Goal: Information Seeking & Learning: Check status

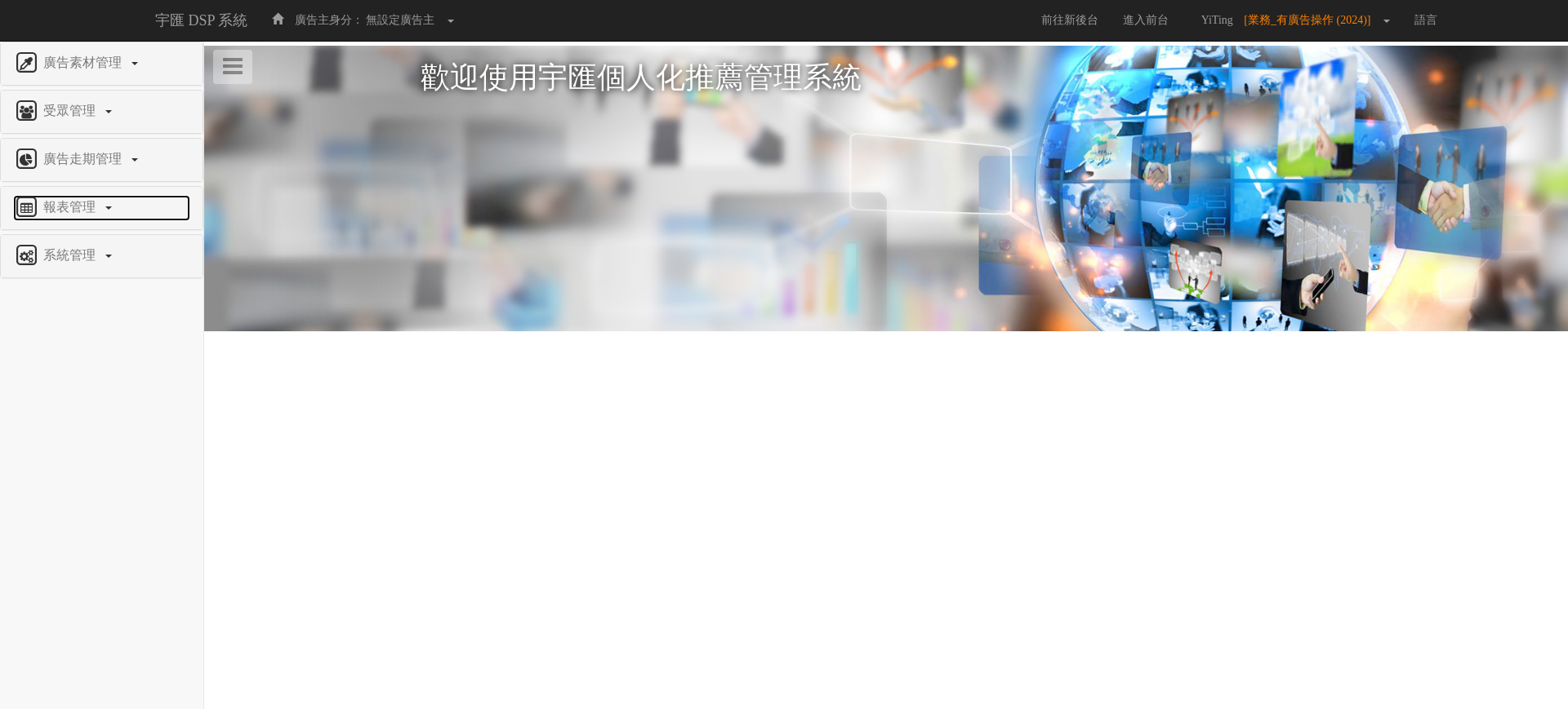
click at [67, 211] on span "報表管理" at bounding box center [71, 207] width 64 height 14
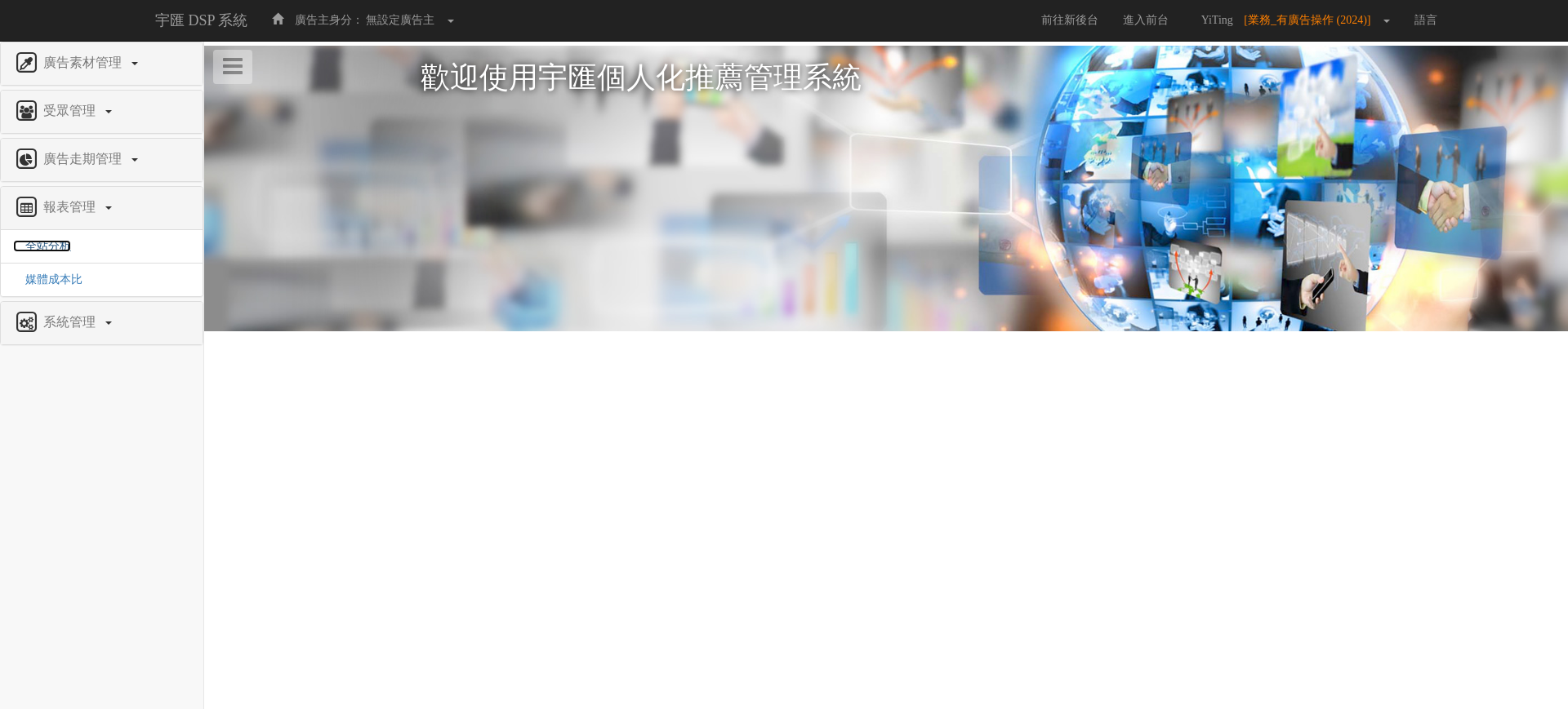
click at [60, 241] on span "全站分析" at bounding box center [42, 246] width 58 height 12
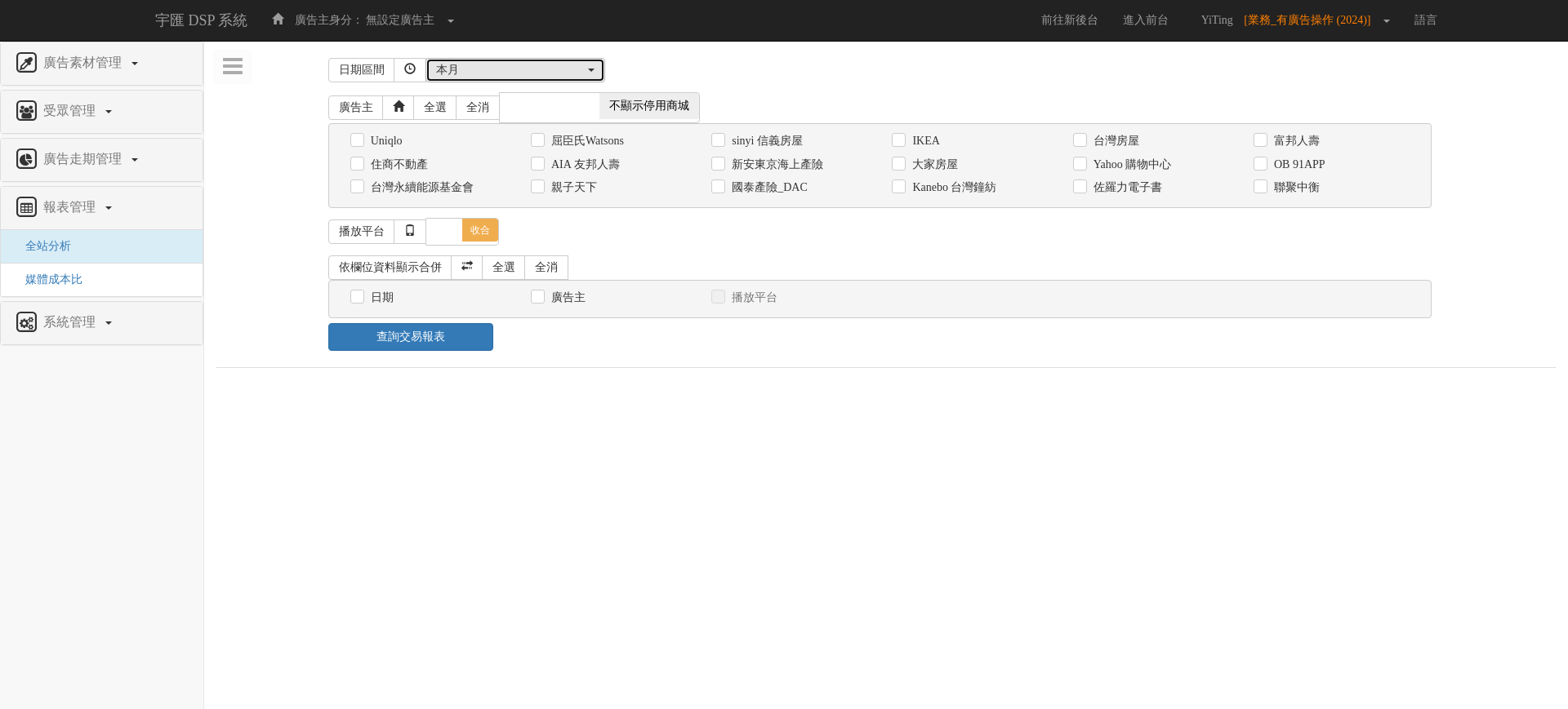
click at [489, 77] on div "本月" at bounding box center [510, 70] width 148 height 16
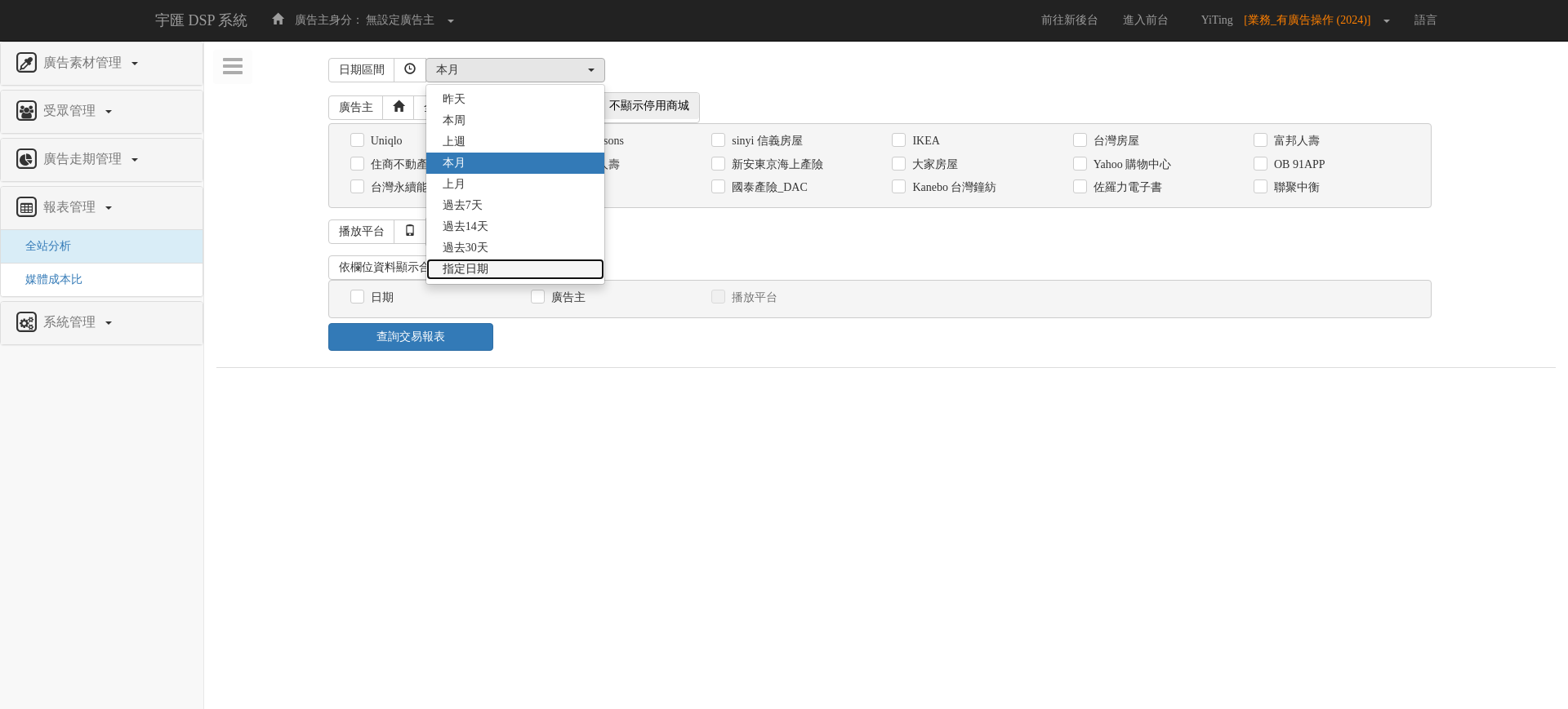
click at [526, 267] on link "指定日期" at bounding box center [515, 270] width 178 height 21
select select "Custom"
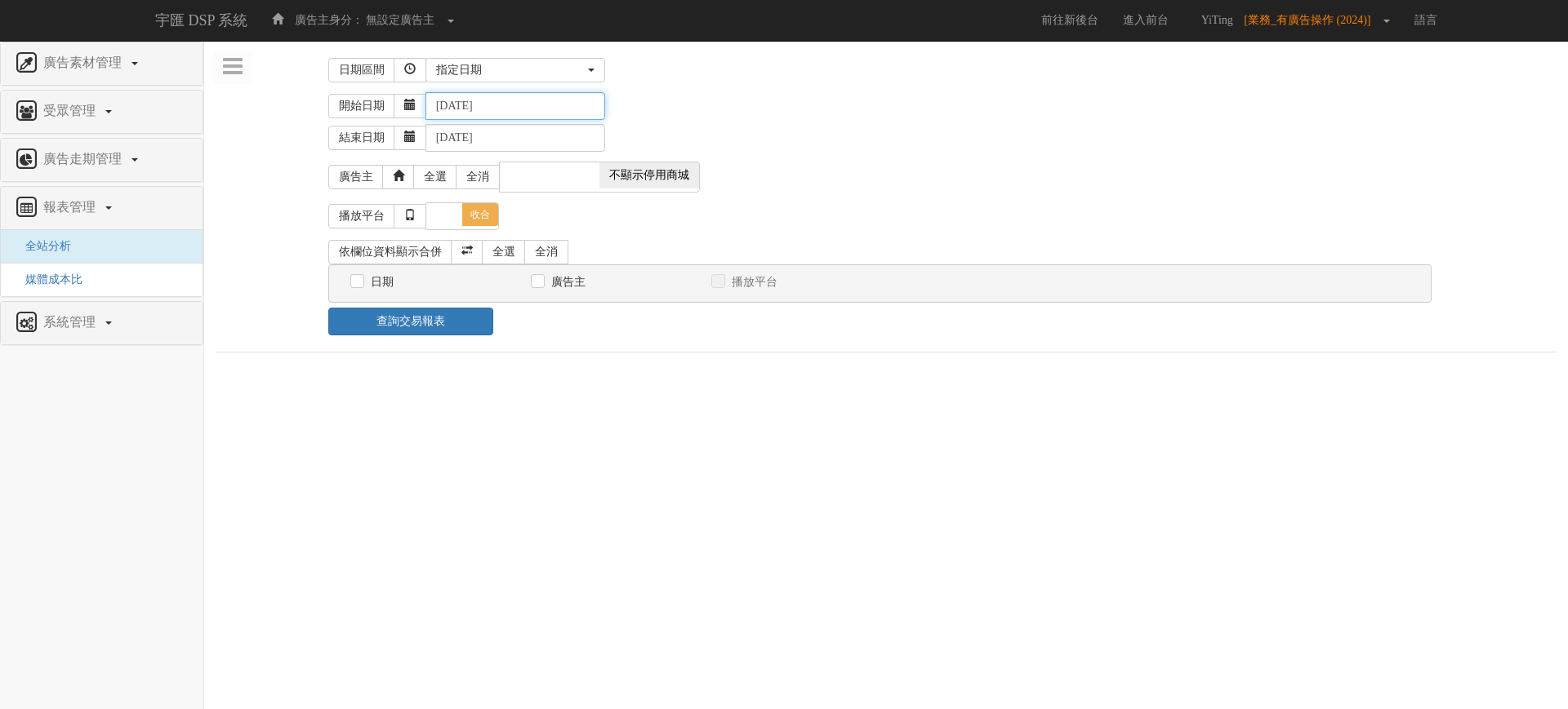
click at [466, 102] on input "[DATE]" at bounding box center [515, 106] width 180 height 28
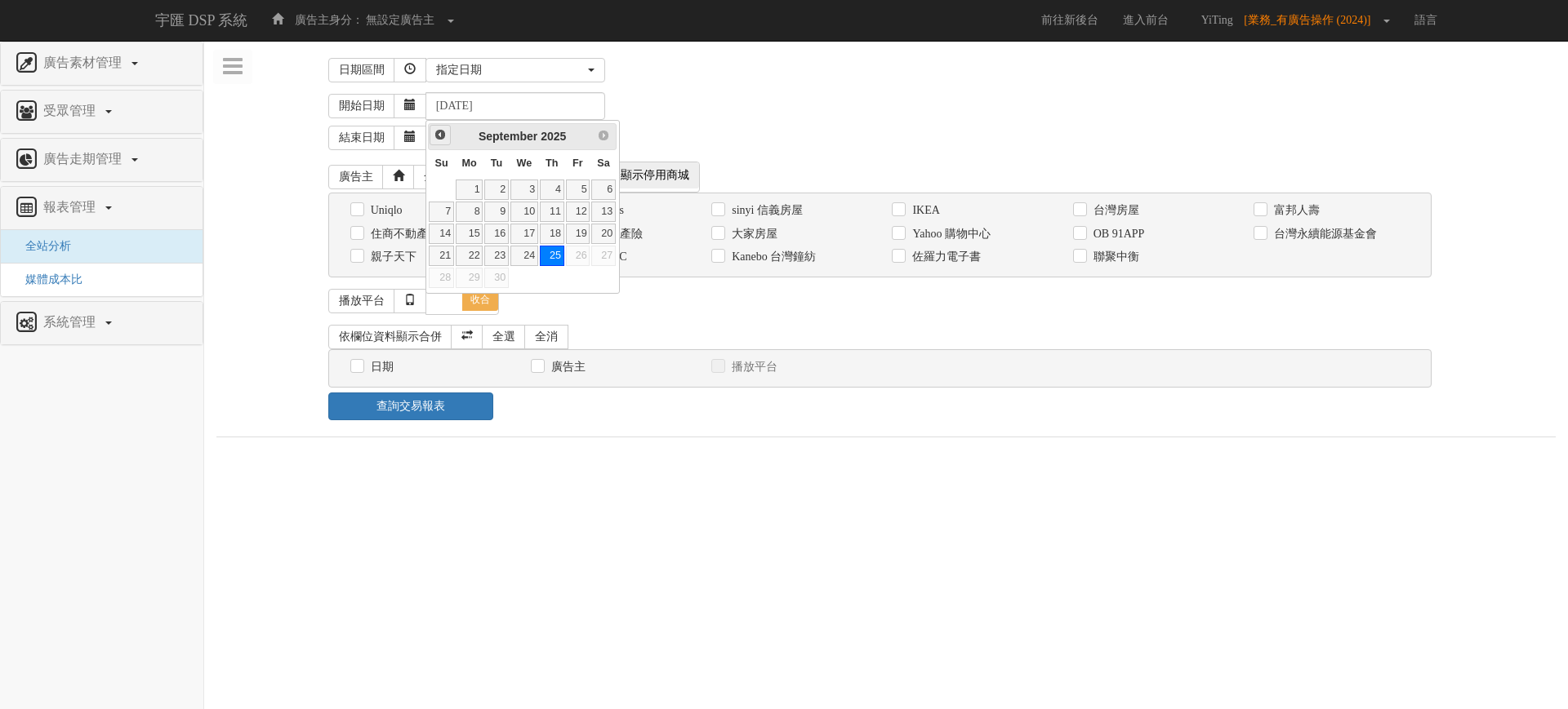
click at [449, 127] on link "Prev" at bounding box center [440, 135] width 21 height 21
click at [448, 130] on link "Prev" at bounding box center [440, 135] width 21 height 21
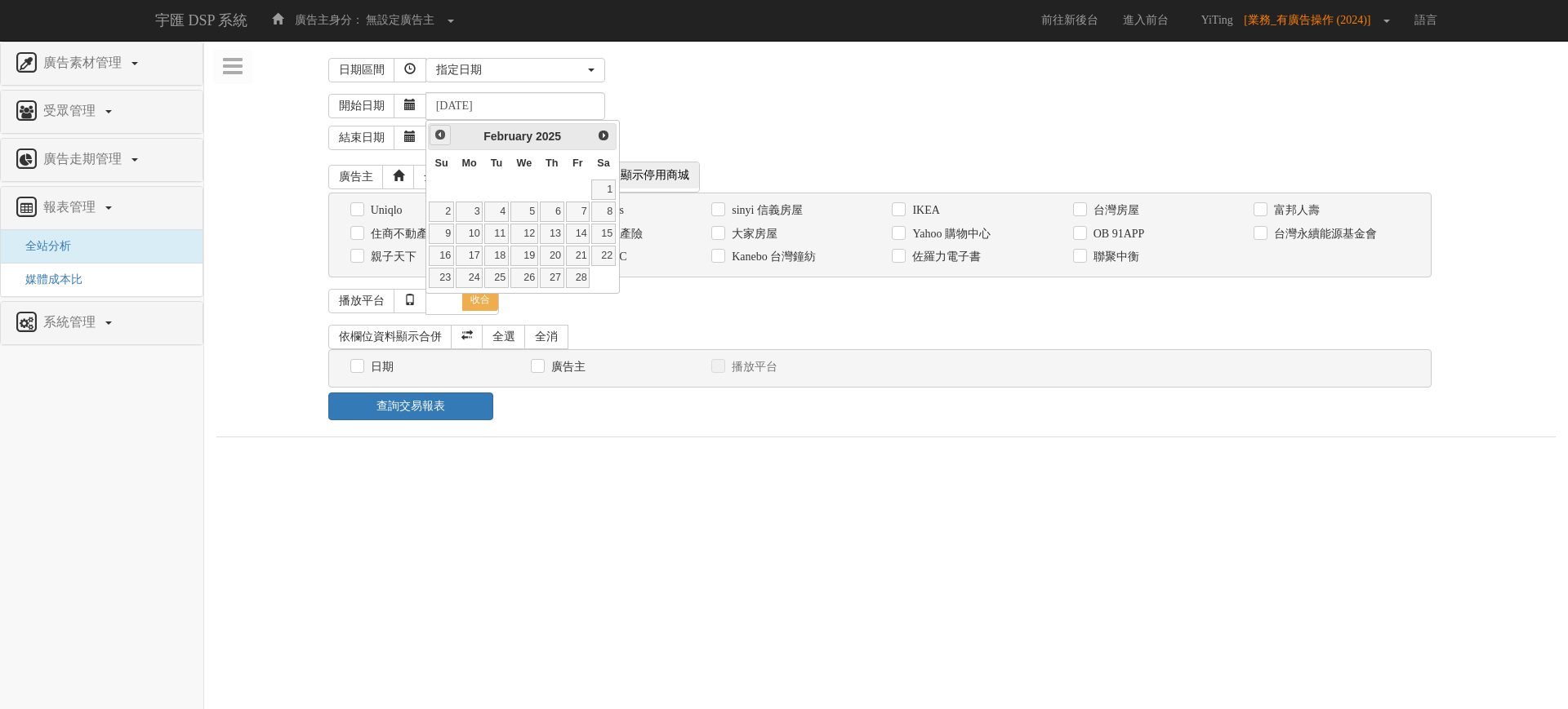
click at [448, 130] on link "Prev" at bounding box center [440, 135] width 21 height 21
click at [448, 132] on link "Prev" at bounding box center [440, 135] width 21 height 21
click at [447, 182] on link "1" at bounding box center [441, 190] width 24 height 21
type input "[DATE]"
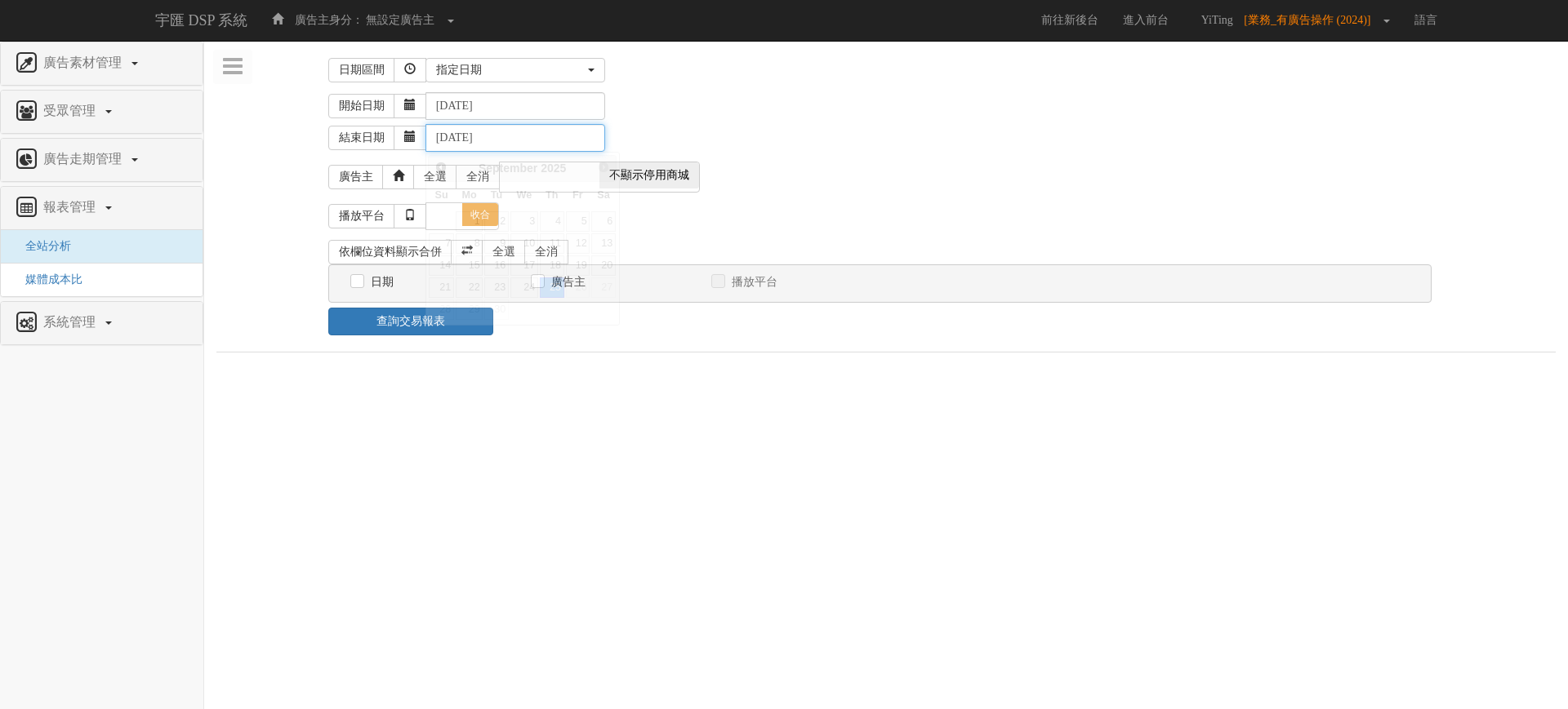
click at [491, 130] on input "[DATE]" at bounding box center [515, 138] width 180 height 28
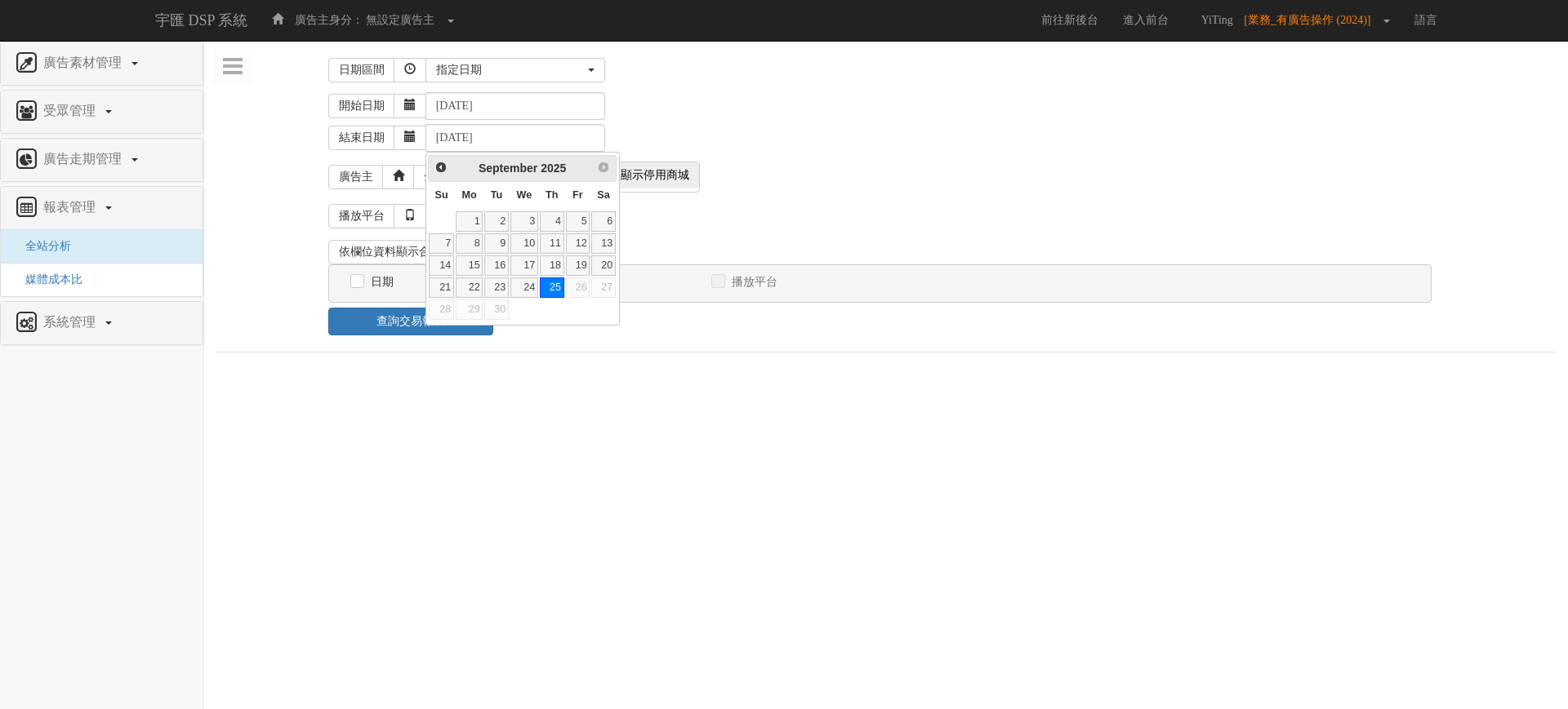
click at [748, 110] on div "開始日期 [DATE]" at bounding box center [942, 106] width 1227 height 28
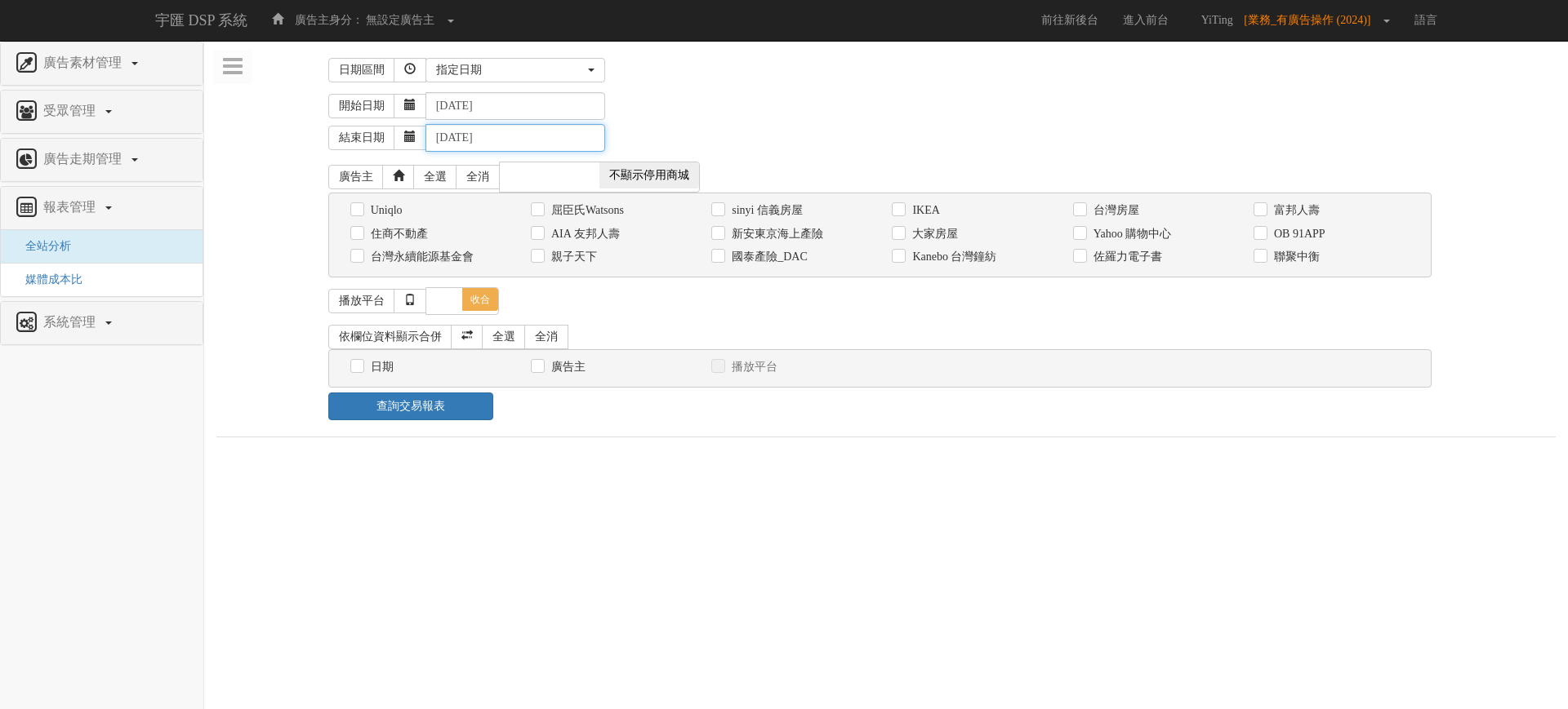
click at [523, 136] on input "[DATE]" at bounding box center [515, 138] width 180 height 28
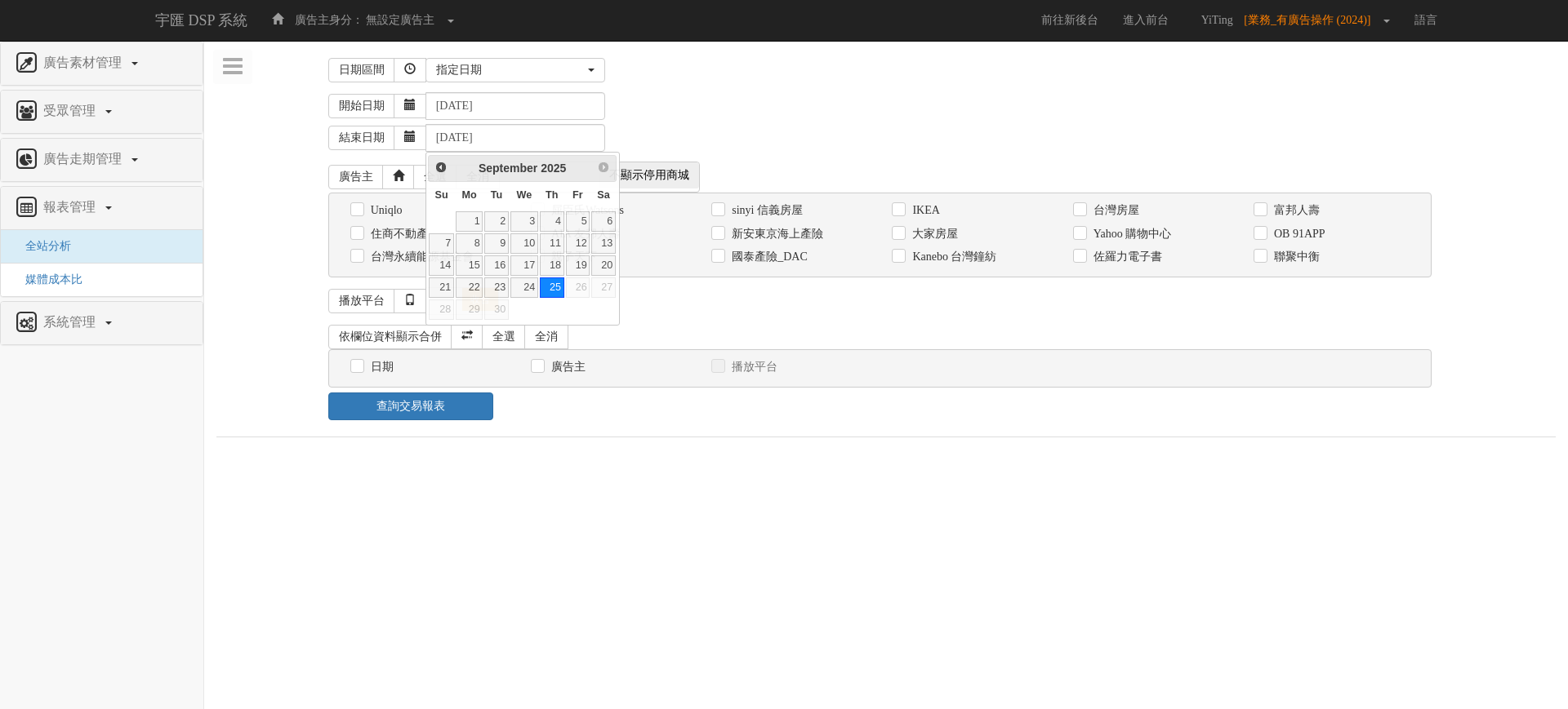
click at [651, 123] on div "結束日期 [DATE]" at bounding box center [942, 135] width 1227 height 32
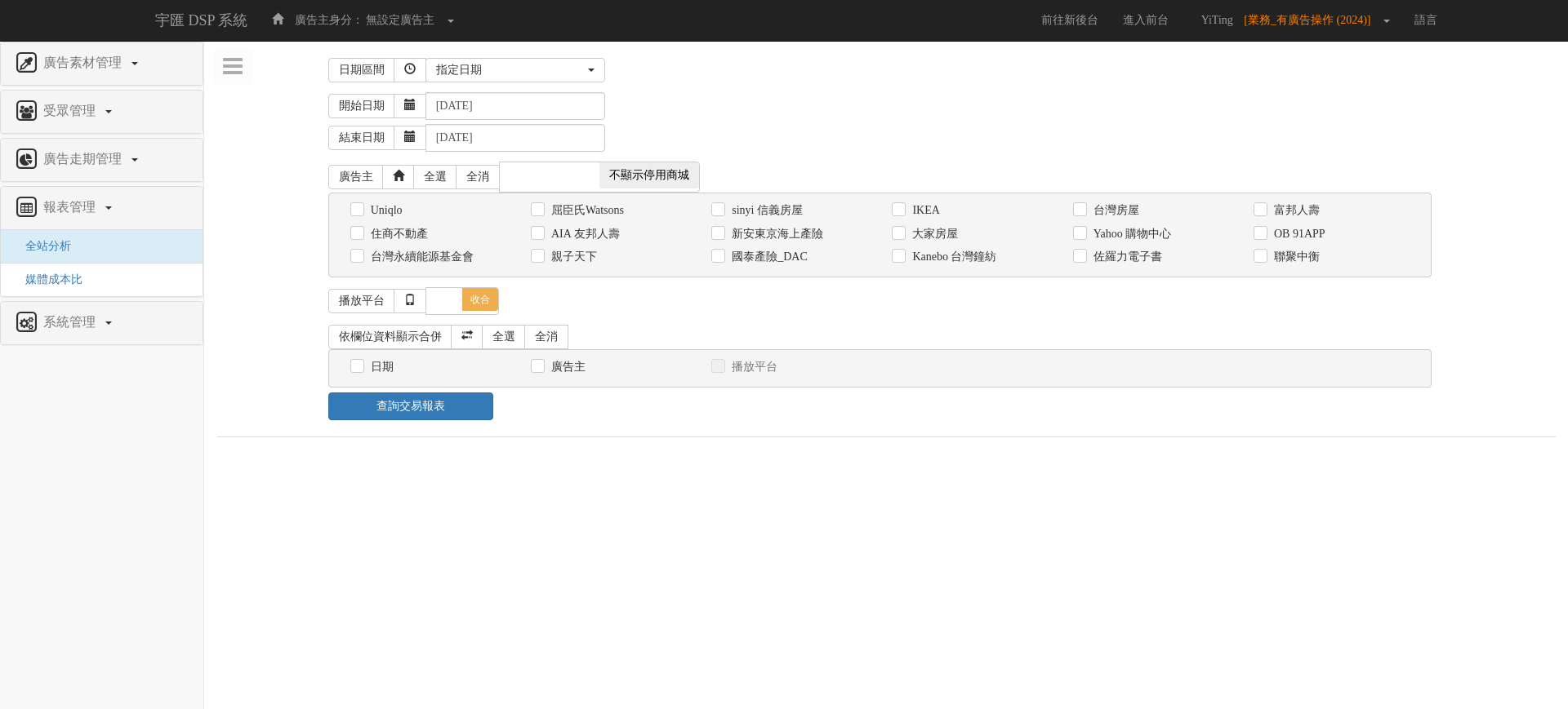
click at [1290, 227] on label "OB 91APP" at bounding box center [1297, 234] width 56 height 16
click at [1264, 229] on input "OB 91APP" at bounding box center [1258, 234] width 10 height 10
checkbox input "true"
click at [892, 83] on div "日期區間 昨天 本周 上週 本月 上月 過去7天 過去14天 過去30天 指定日期 指定日期 昨天 本周 上週 本月 上月 過去7天 過去14天 過去30天 …" at bounding box center [886, 70] width 1116 height 35
click at [512, 333] on link "全選" at bounding box center [504, 337] width 44 height 24
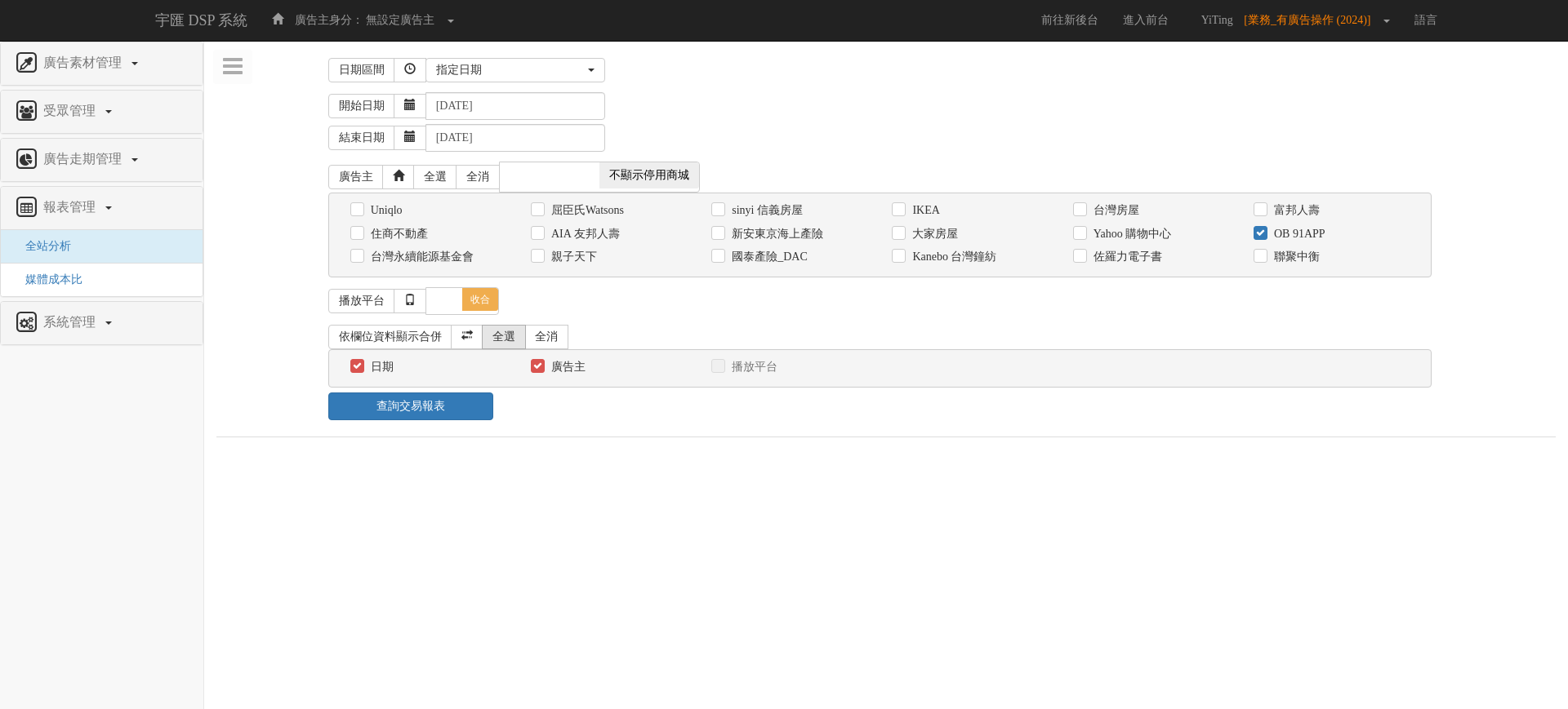
checkbox input "true"
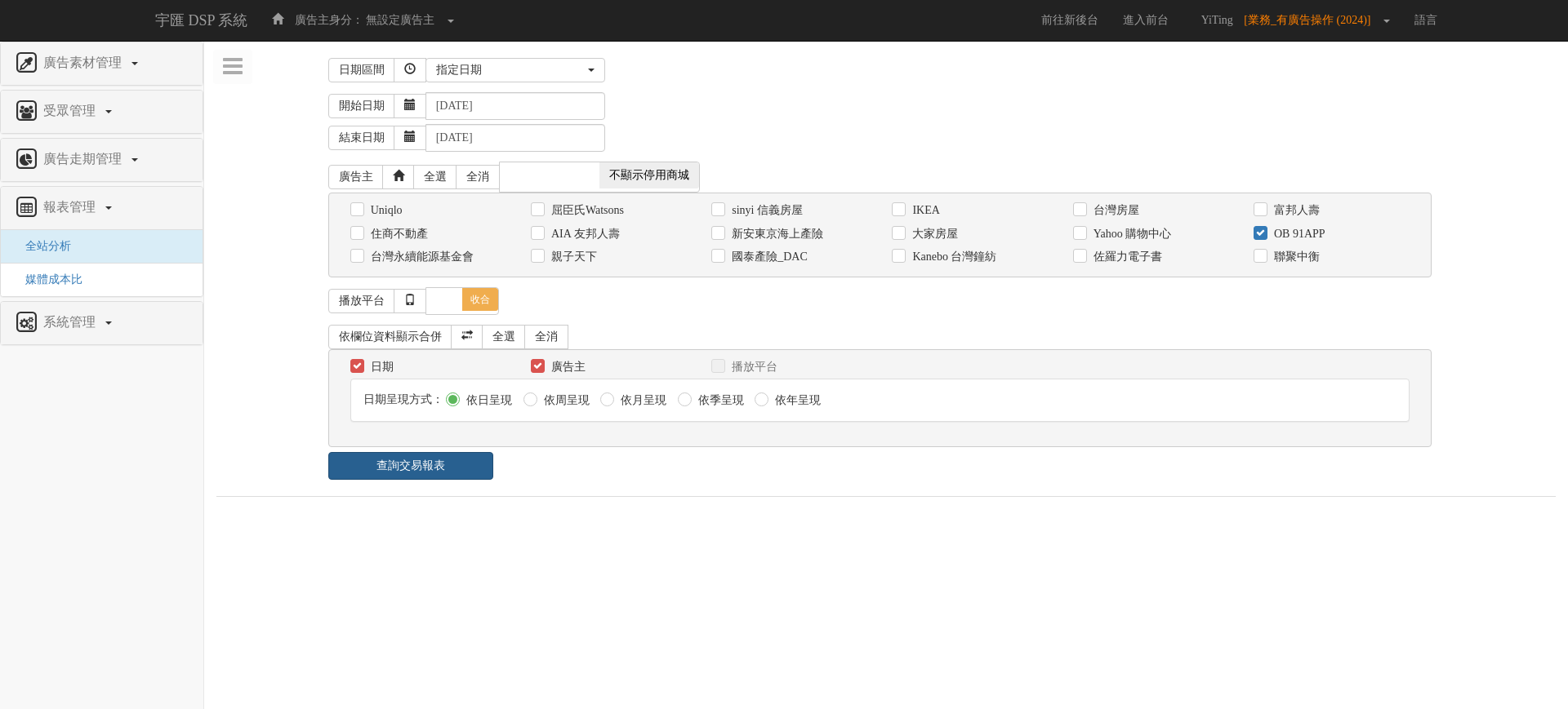
click at [434, 459] on link "查詢交易報表" at bounding box center [411, 466] width 166 height 28
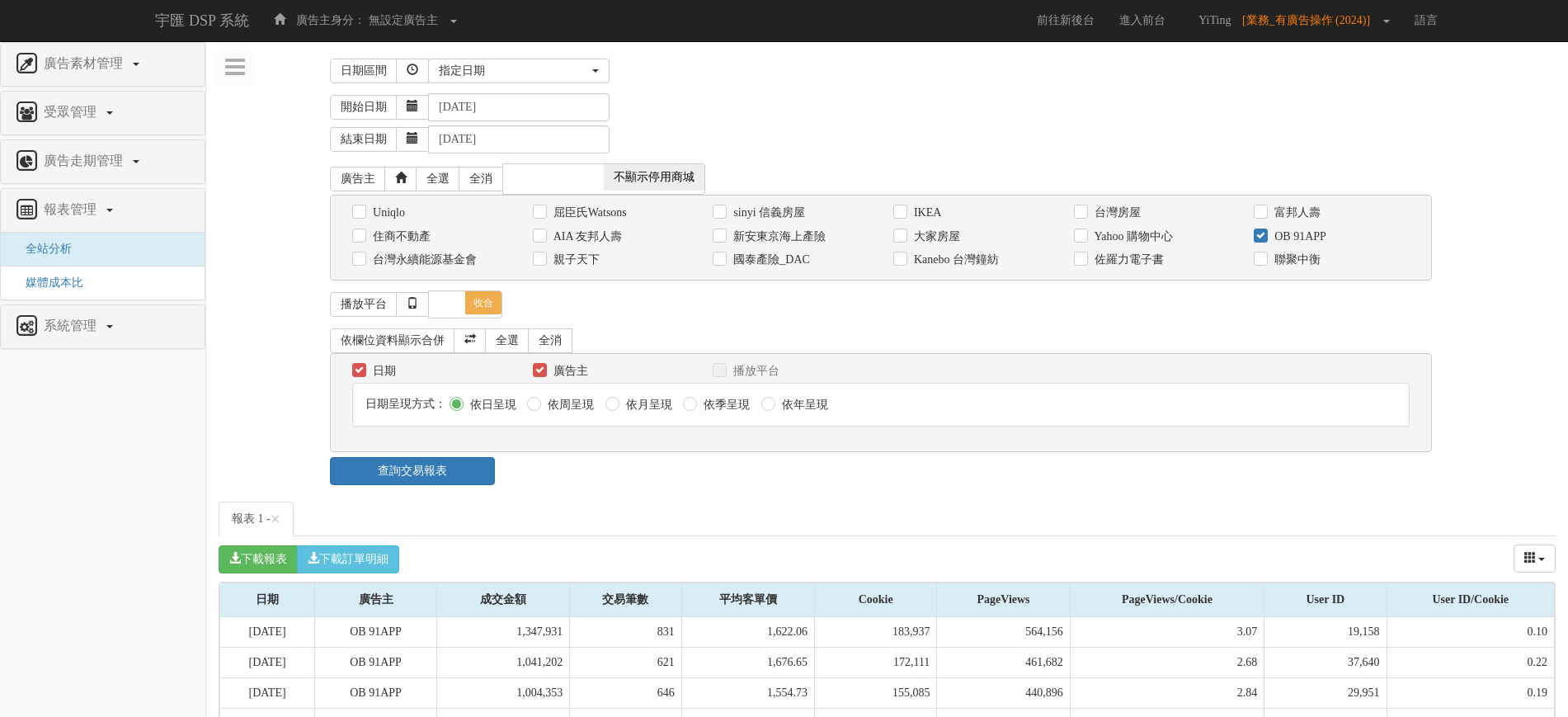
click at [628, 410] on label "依月呈現" at bounding box center [646, 405] width 50 height 17
click at [616, 410] on input "依月呈現" at bounding box center [611, 406] width 11 height 11
radio input "true"
click at [422, 472] on link "查詢交易報表" at bounding box center [413, 472] width 165 height 28
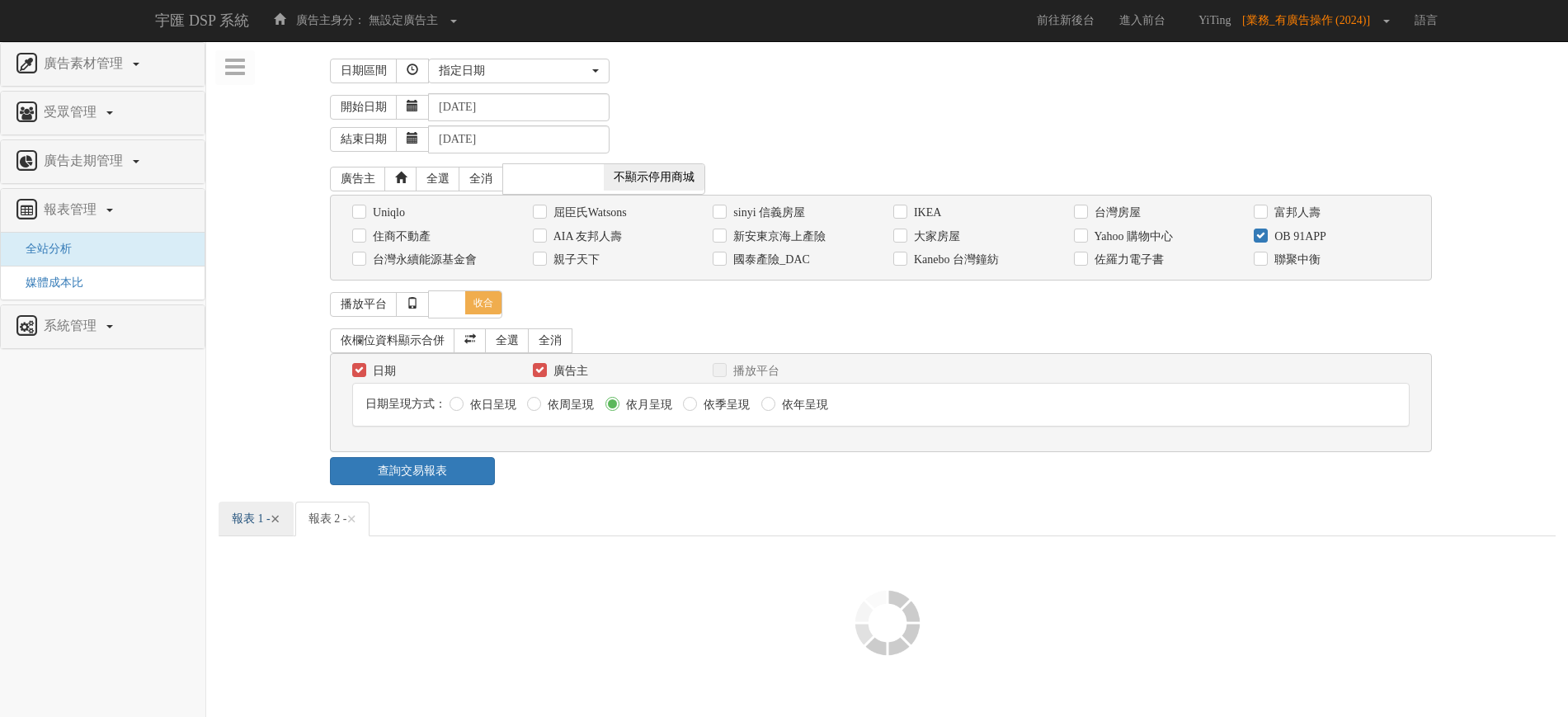
click at [280, 522] on span "×" at bounding box center [275, 519] width 10 height 20
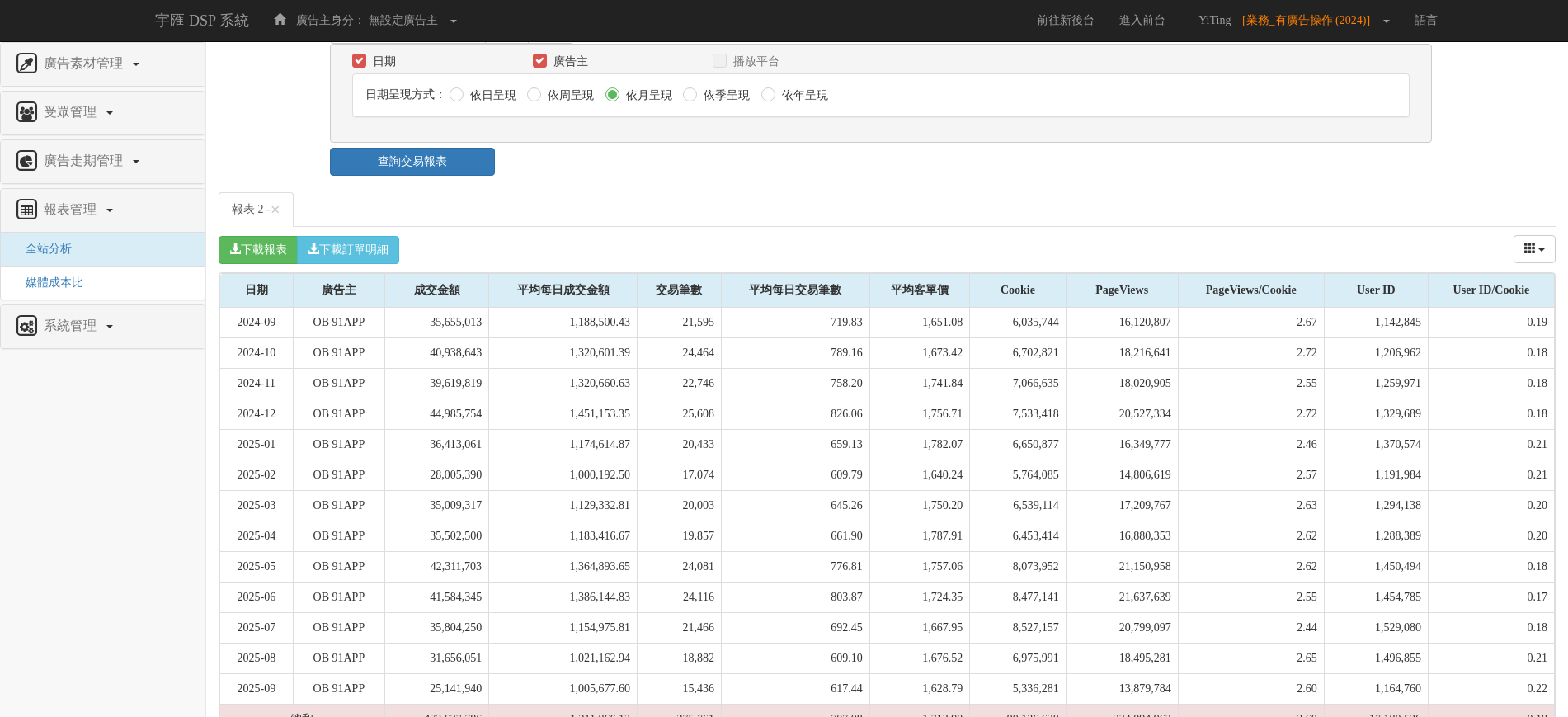
scroll to position [378, 0]
